Goal: Task Accomplishment & Management: Manage account settings

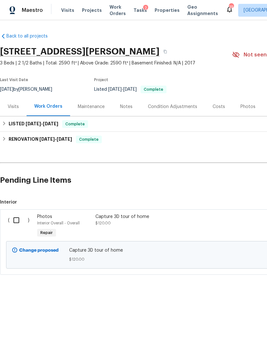
click at [18, 105] on div "Visits" at bounding box center [13, 107] width 11 height 6
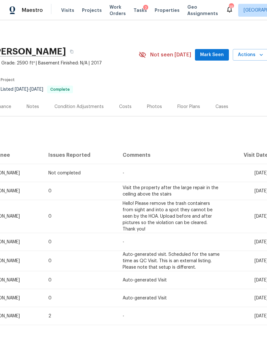
scroll to position [0, 93]
click at [28, 109] on div "Notes" at bounding box center [33, 107] width 13 height 6
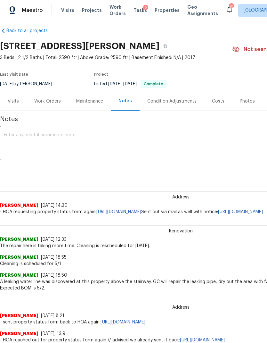
scroll to position [5, 0]
click at [168, 147] on textarea at bounding box center [181, 144] width 355 height 22
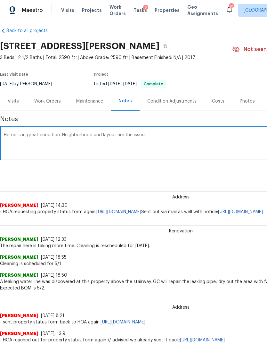
type textarea "Home is in great condition. Neighborhood and layout are the issues."
click at [251, 184] on div "Address [GEOGRAPHIC_DATA][PERSON_NAME] [DATE] 14:30 - HOA requesting property s…" at bounding box center [181, 198] width 362 height 34
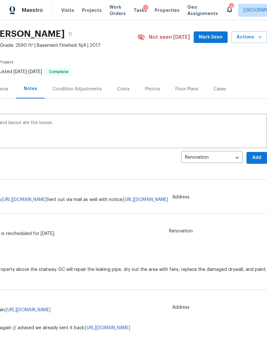
scroll to position [18, 95]
click at [254, 155] on span "Add" at bounding box center [257, 158] width 10 height 8
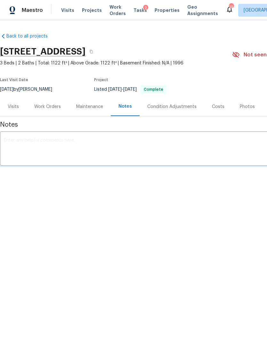
scroll to position [0, 95]
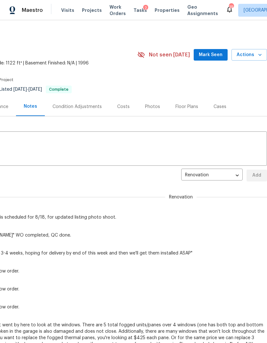
click at [232, 151] on textarea at bounding box center [86, 149] width 355 height 22
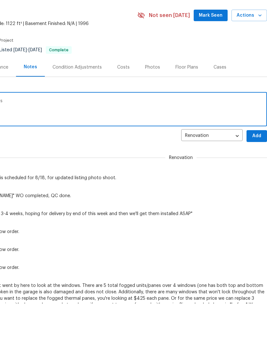
type textarea "New listing pics uploaded and sent for edits"
click at [259, 170] on button "Add" at bounding box center [257, 176] width 21 height 12
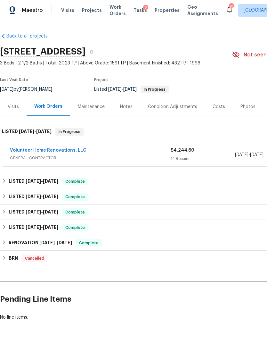
click at [65, 149] on link "Volunteer Home Renovations, LLC" at bounding box center [48, 150] width 77 height 4
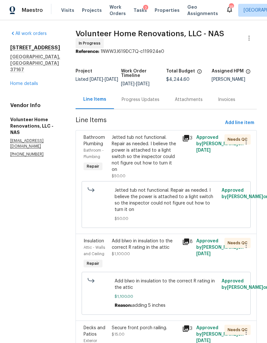
click at [154, 103] on div "Progress Updates" at bounding box center [141, 100] width 38 height 6
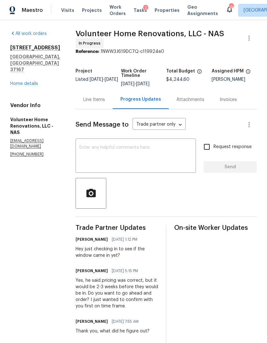
click at [28, 81] on link "Home details" at bounding box center [24, 83] width 28 height 4
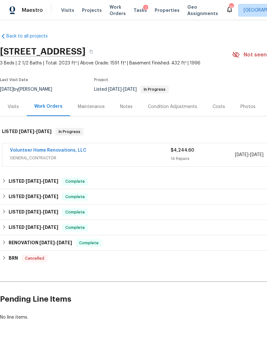
click at [126, 106] on div "Notes" at bounding box center [126, 107] width 13 height 6
